Goal: Find specific page/section

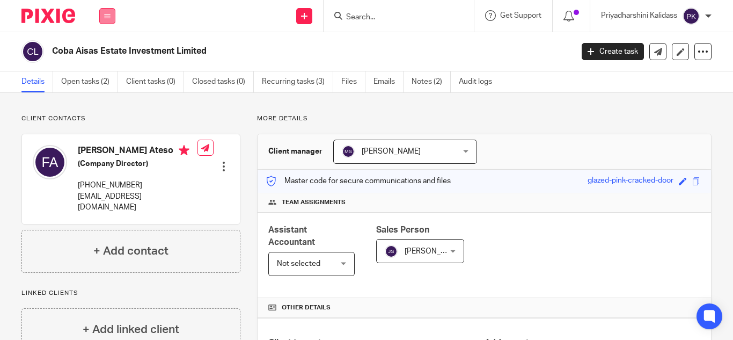
click at [103, 17] on button at bounding box center [107, 16] width 16 height 16
click at [108, 49] on link "Work" at bounding box center [101, 50] width 17 height 8
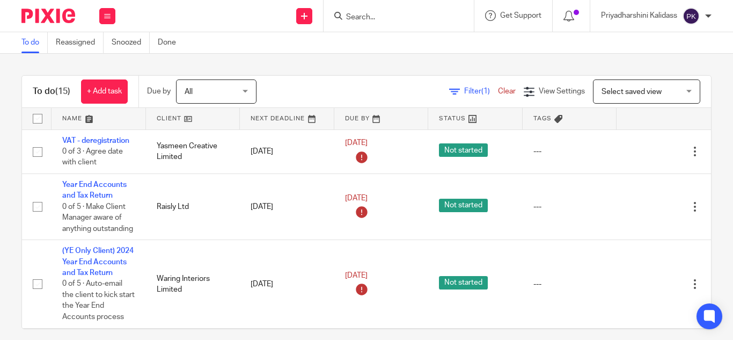
click at [373, 16] on input "Search" at bounding box center [393, 18] width 97 height 10
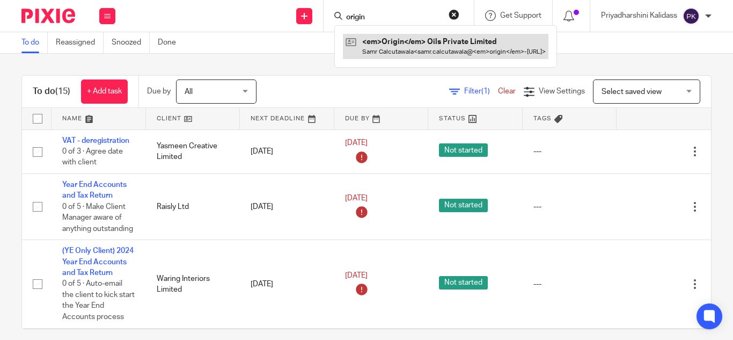
type input "origin"
click at [380, 41] on link at bounding box center [445, 46] width 205 height 25
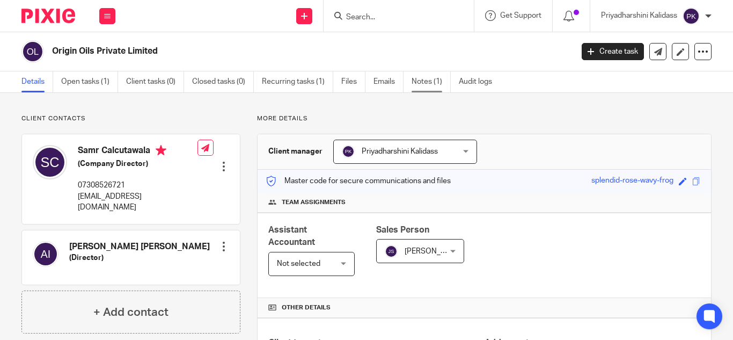
click at [424, 84] on link "Notes (1)" at bounding box center [430, 81] width 39 height 21
